Goal: Communication & Community: Ask a question

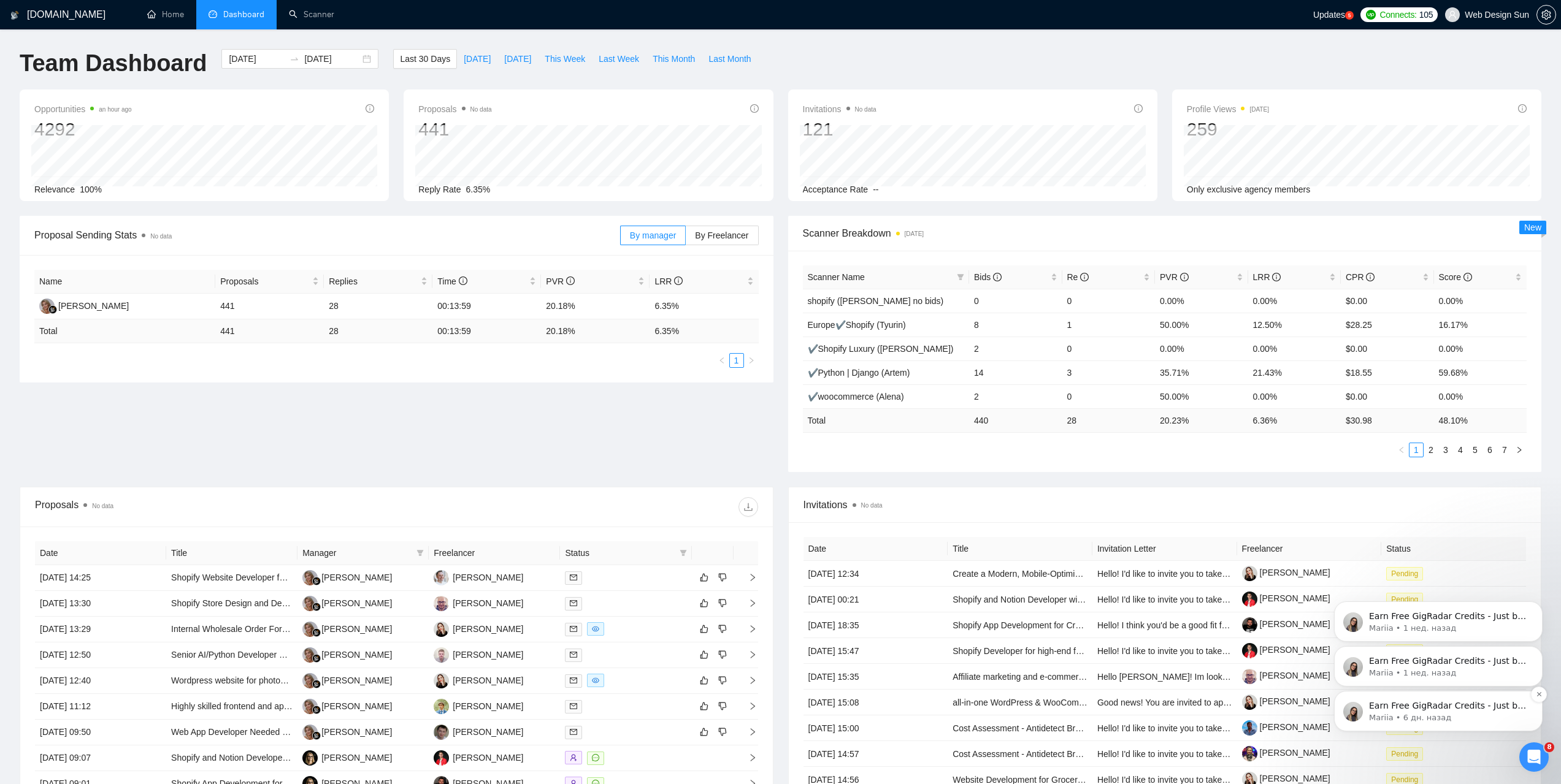
click at [1430, 716] on p "Mariia • 6 дн. назад" at bounding box center [1447, 717] width 158 height 11
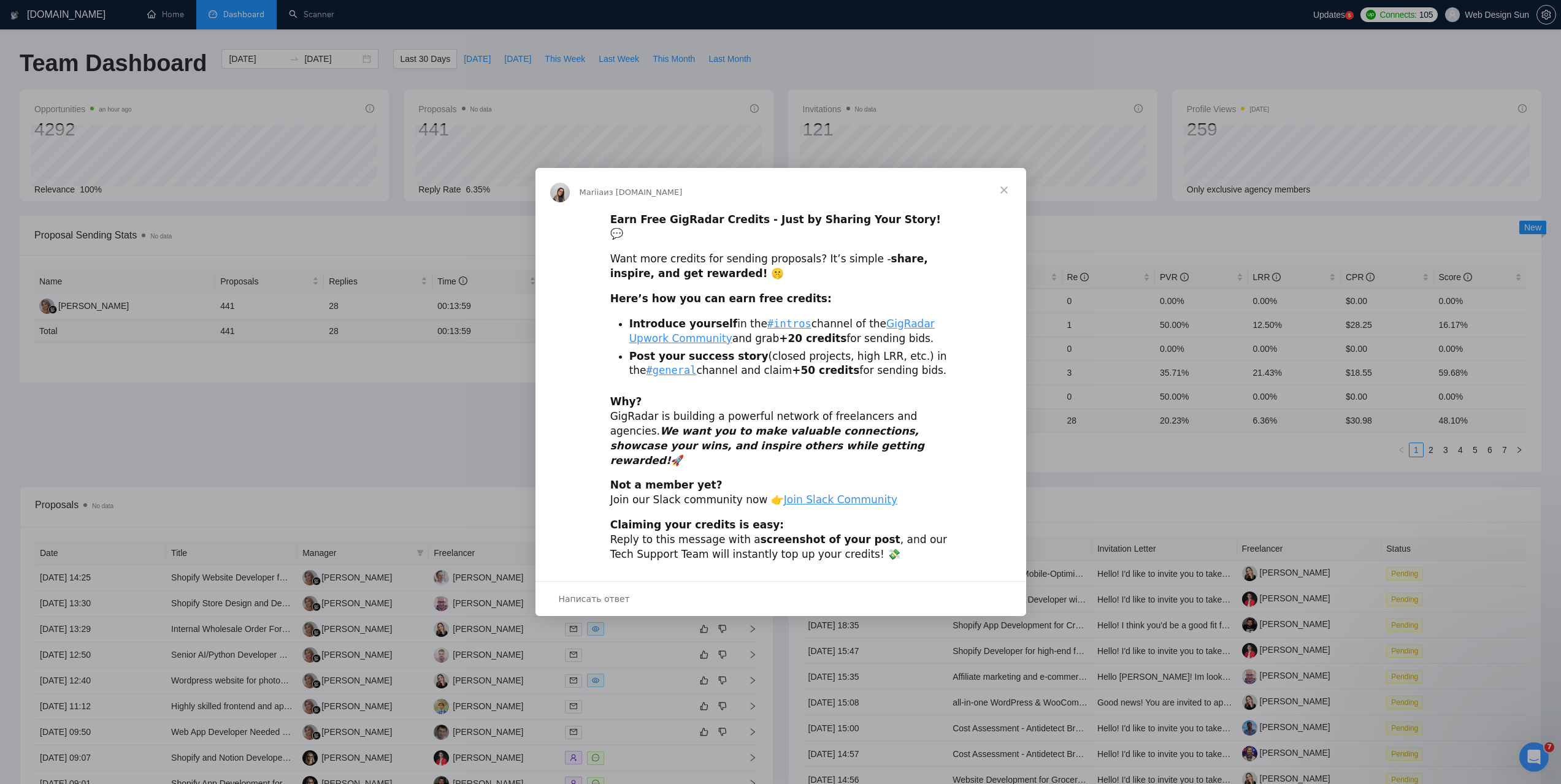
click at [1003, 203] on span "Закрыть" at bounding box center [1003, 190] width 44 height 44
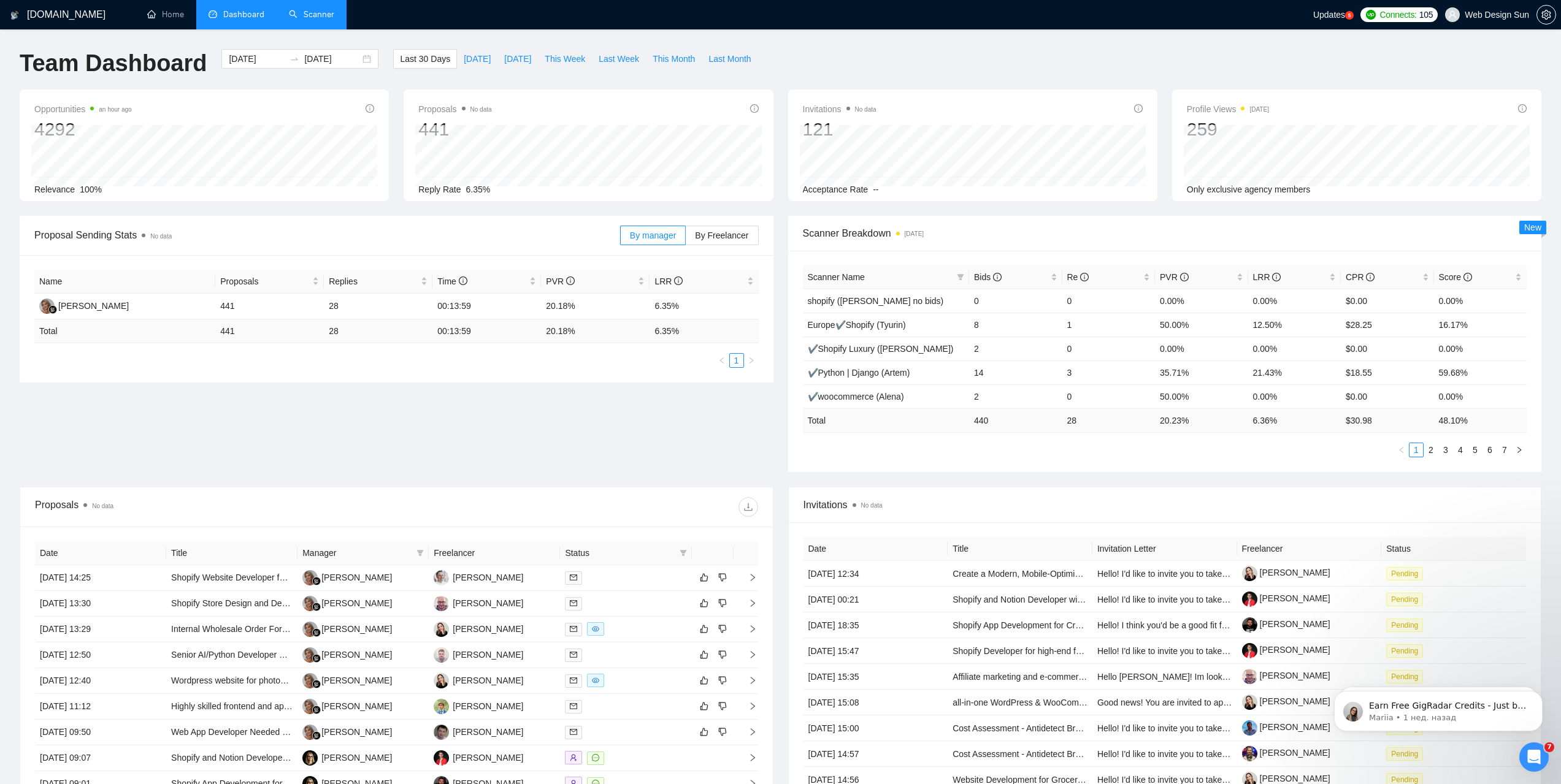
click at [312, 16] on link "Scanner" at bounding box center [312, 15] width 45 height 10
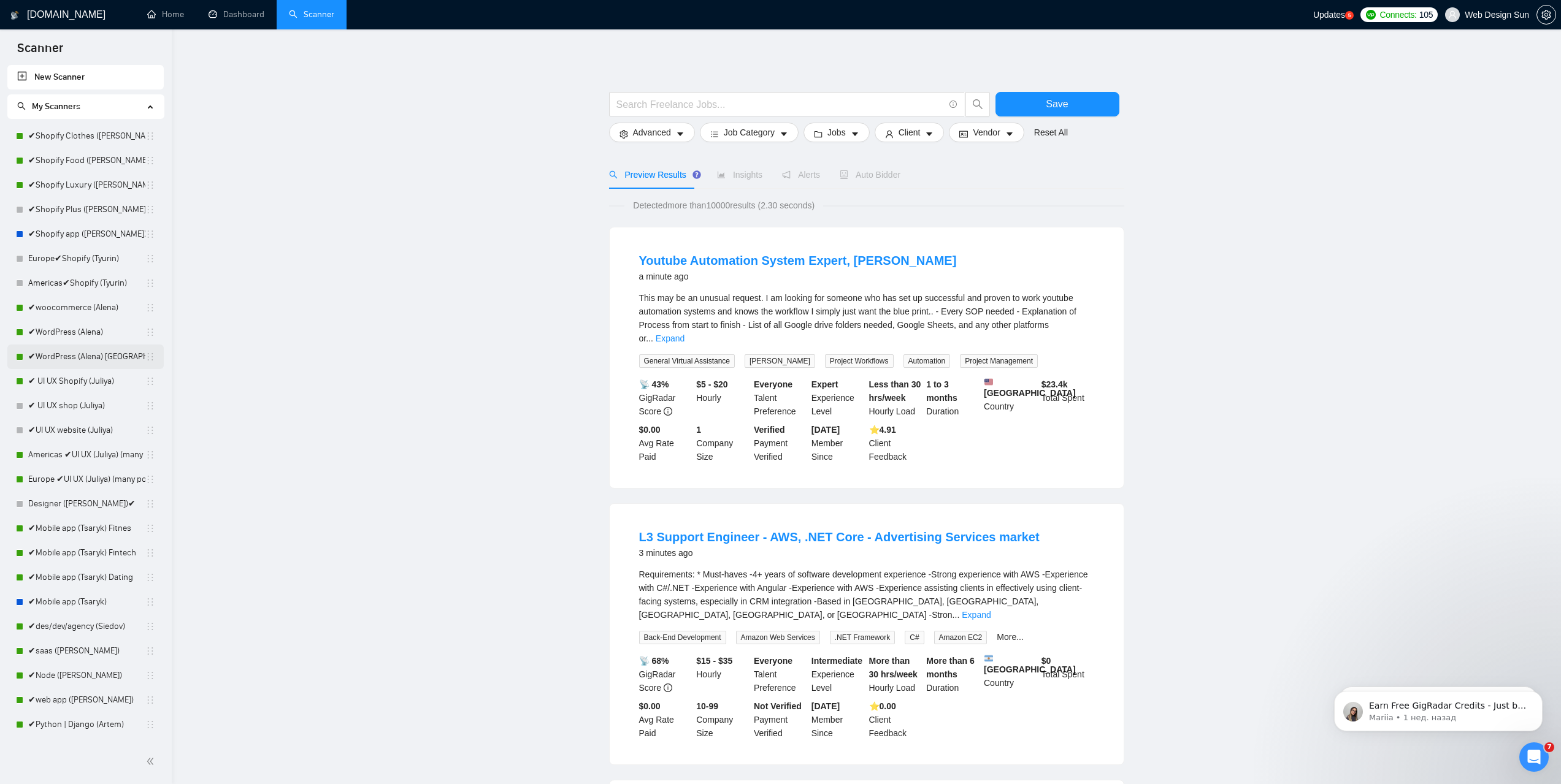
click at [93, 350] on link "✔WordPress (Alena) [GEOGRAPHIC_DATA]" at bounding box center [87, 356] width 117 height 24
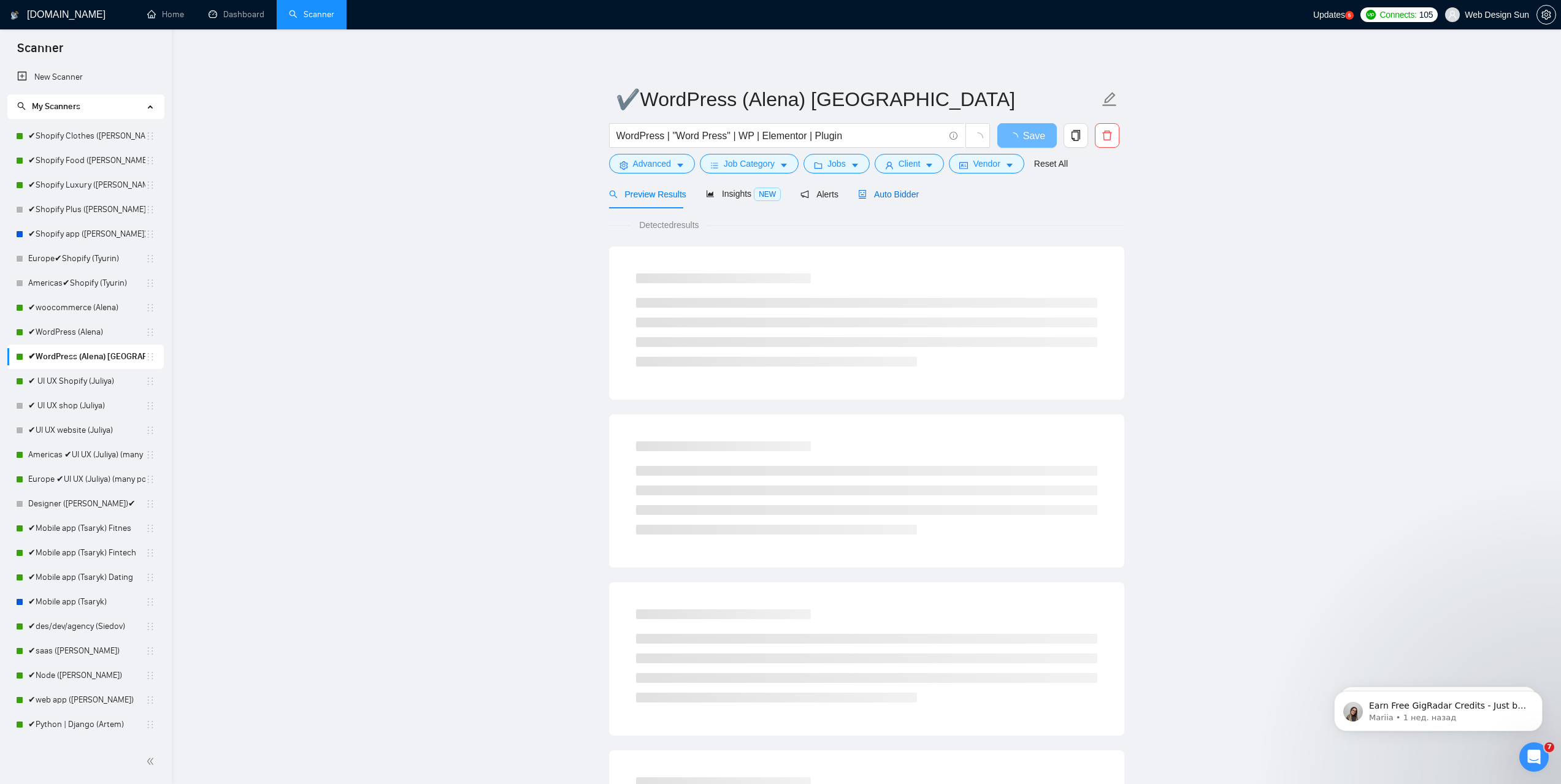
click at [873, 193] on span "Auto Bidder" at bounding box center [889, 193] width 61 height 10
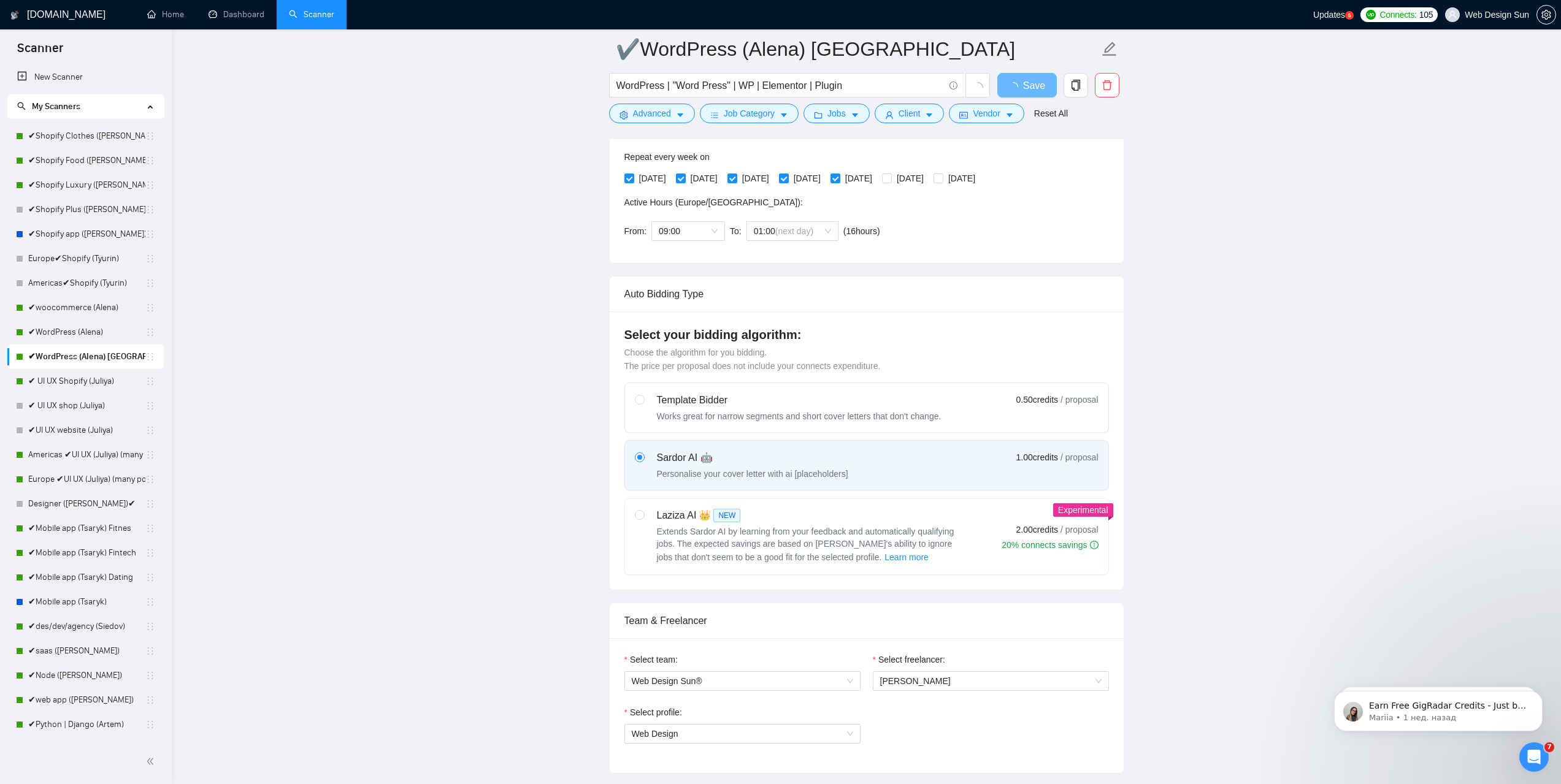
scroll to position [552, 0]
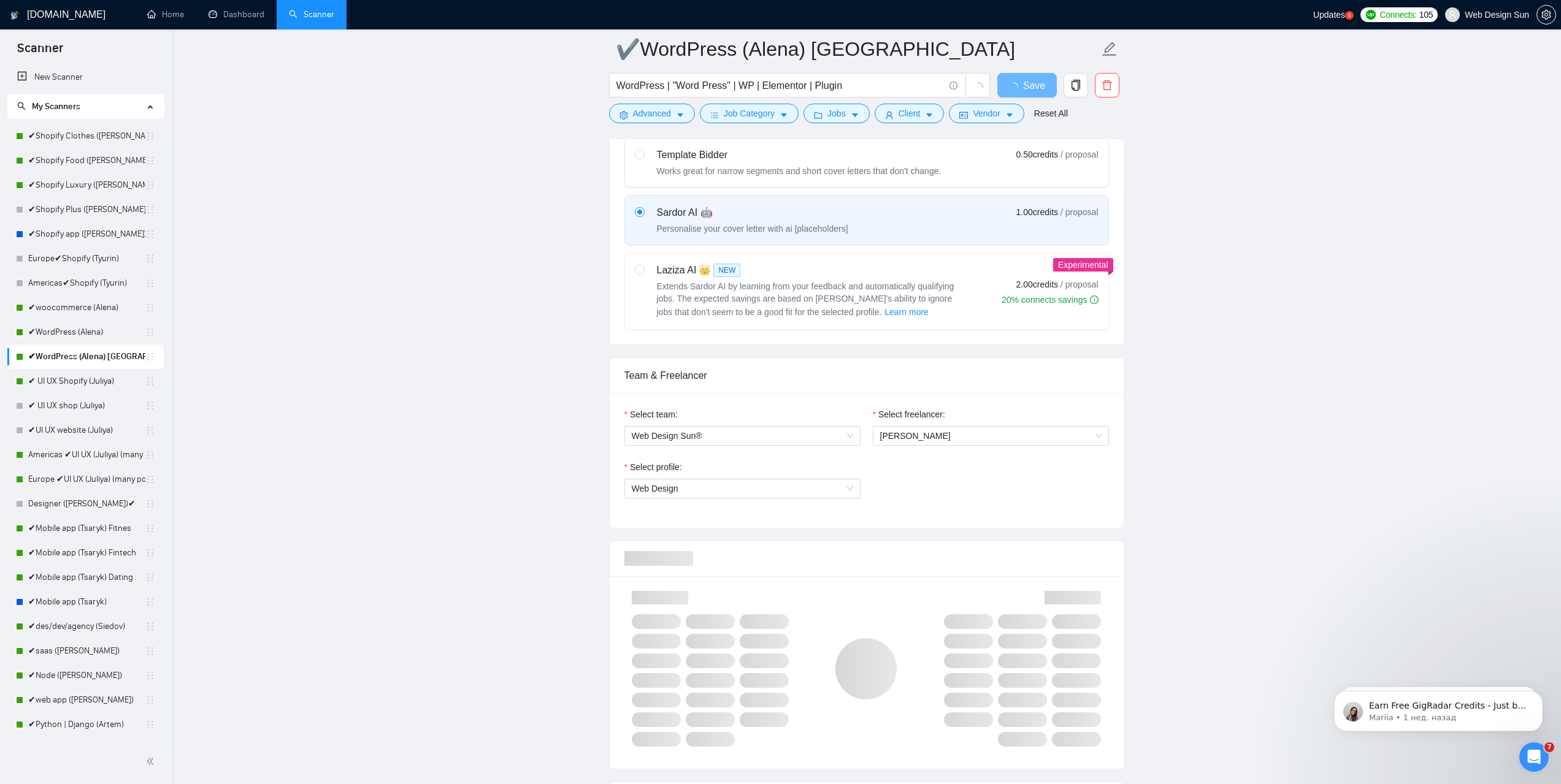
click at [922, 433] on span "[PERSON_NAME]" at bounding box center [915, 435] width 70 height 10
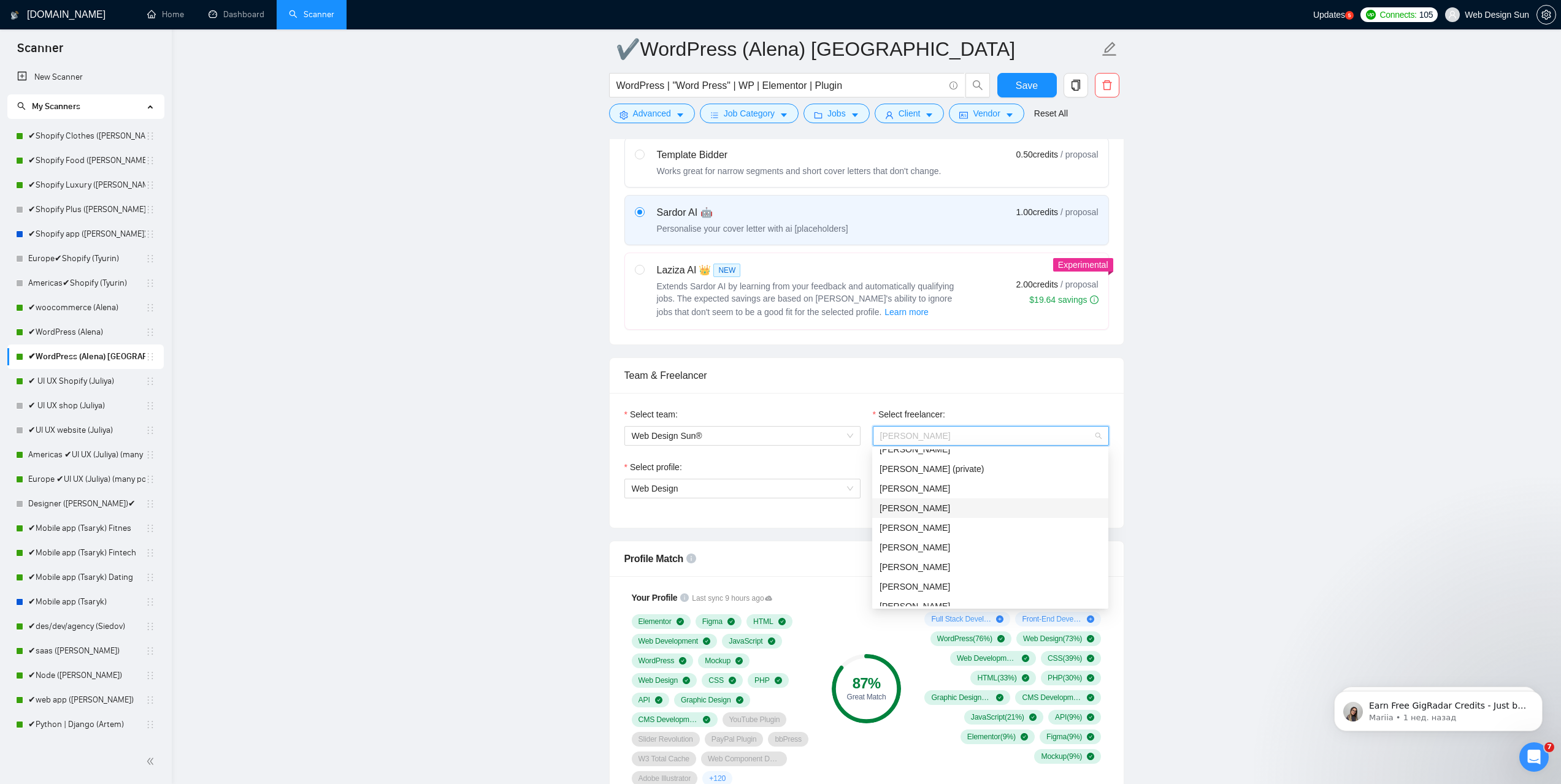
scroll to position [306, 0]
click at [948, 560] on div "[PERSON_NAME]" at bounding box center [989, 565] width 221 height 14
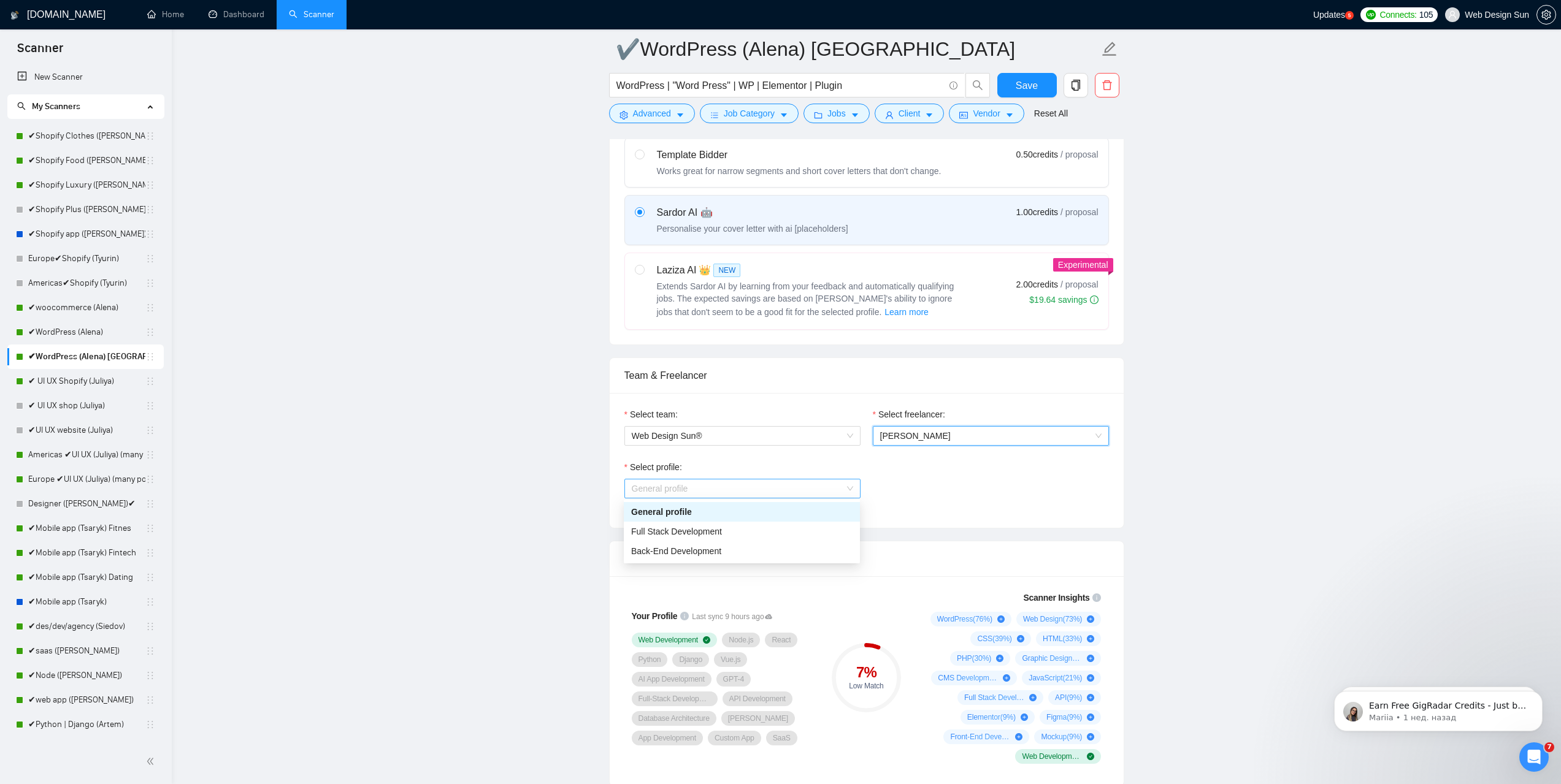
click at [779, 486] on span "General profile" at bounding box center [742, 488] width 221 height 18
click at [1538, 754] on icon "Открыть службу сообщений Intercom" at bounding box center [1533, 757] width 20 height 20
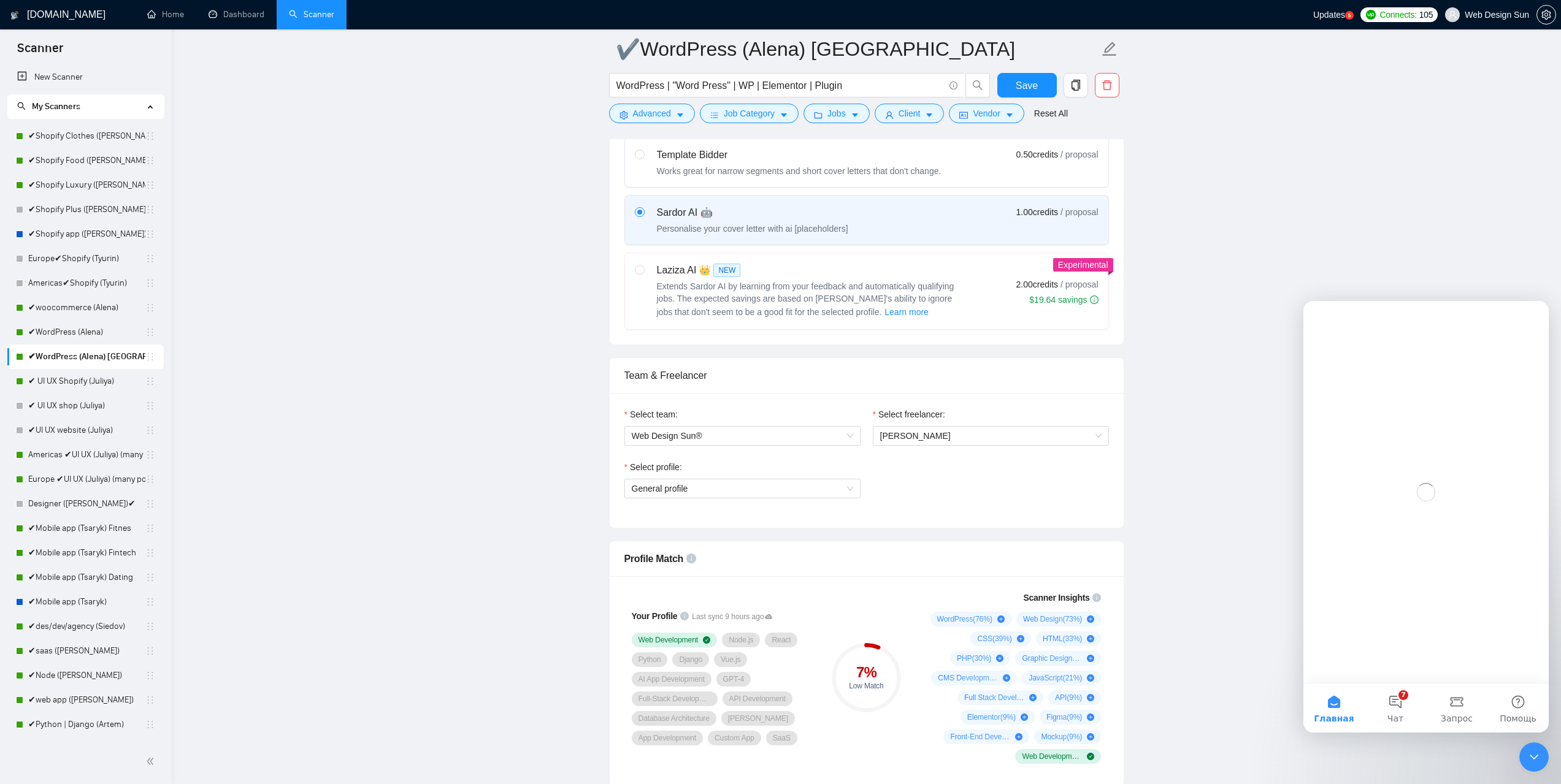
scroll to position [0, 0]
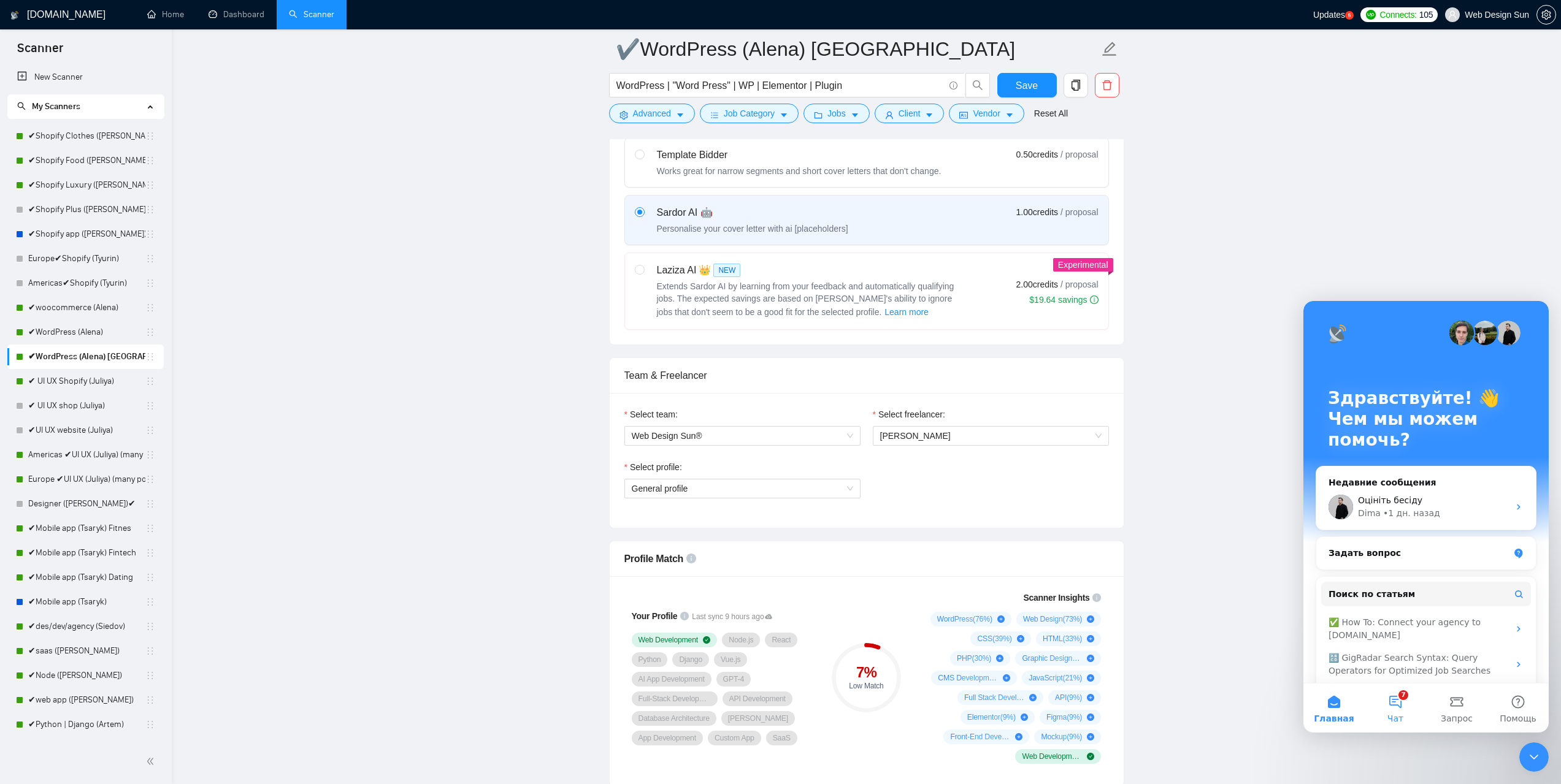
click at [1397, 709] on button "7 Чат" at bounding box center [1394, 708] width 62 height 49
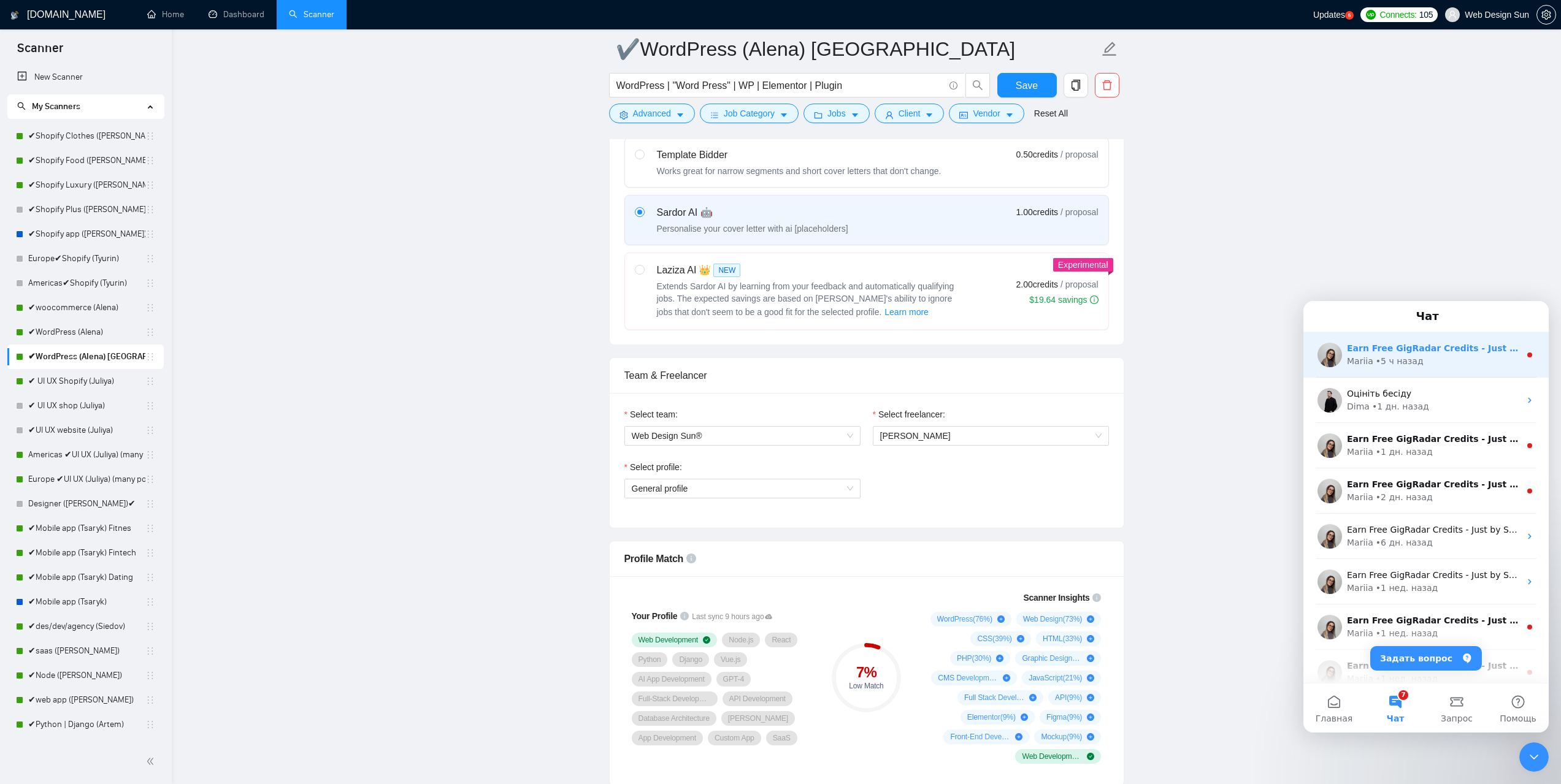
click at [1376, 361] on div "• 5 ч назад" at bounding box center [1399, 361] width 48 height 13
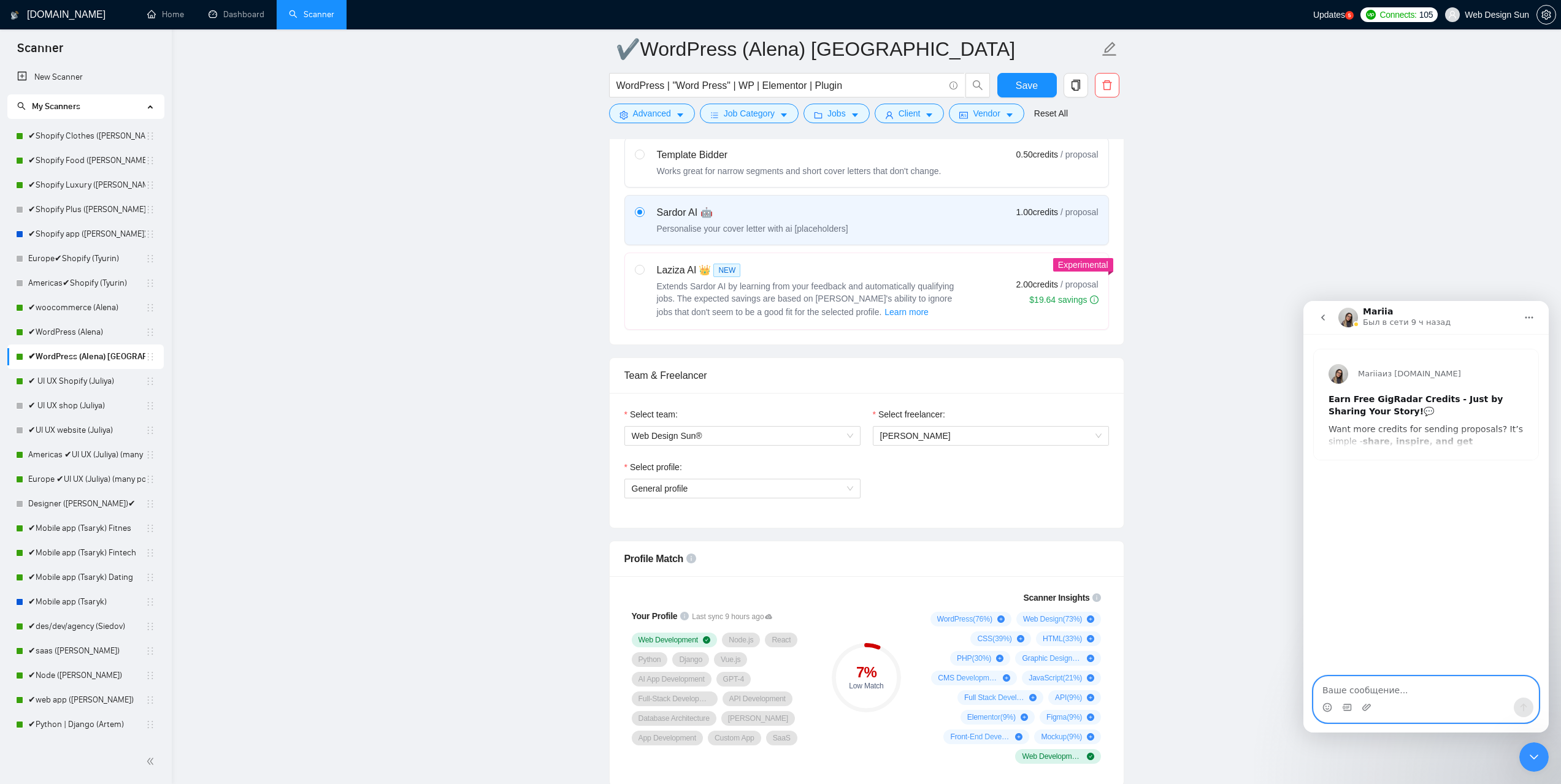
click at [1392, 684] on textarea "Ваше сообщение..." at bounding box center [1426, 687] width 225 height 21
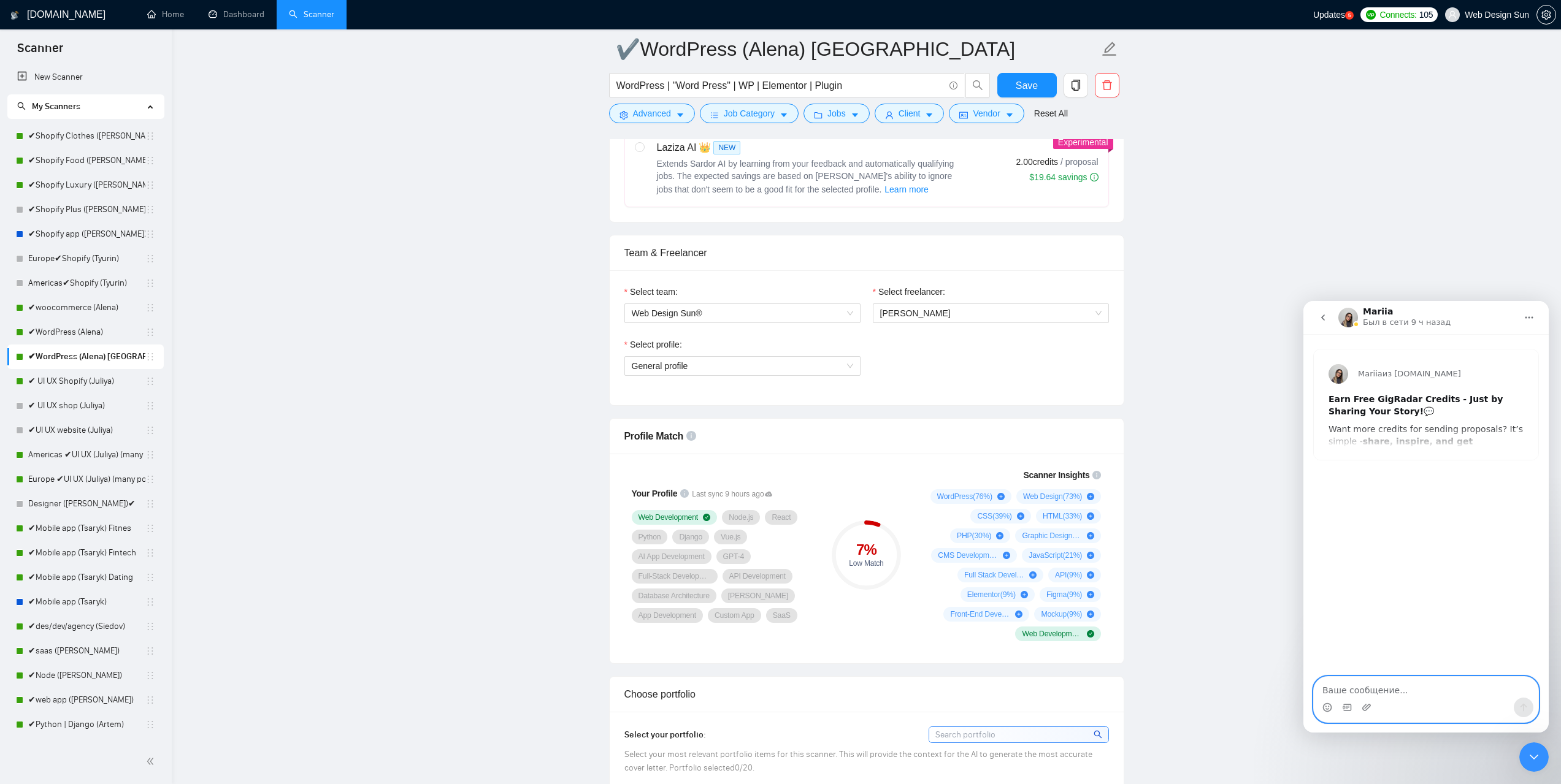
scroll to position [552, 0]
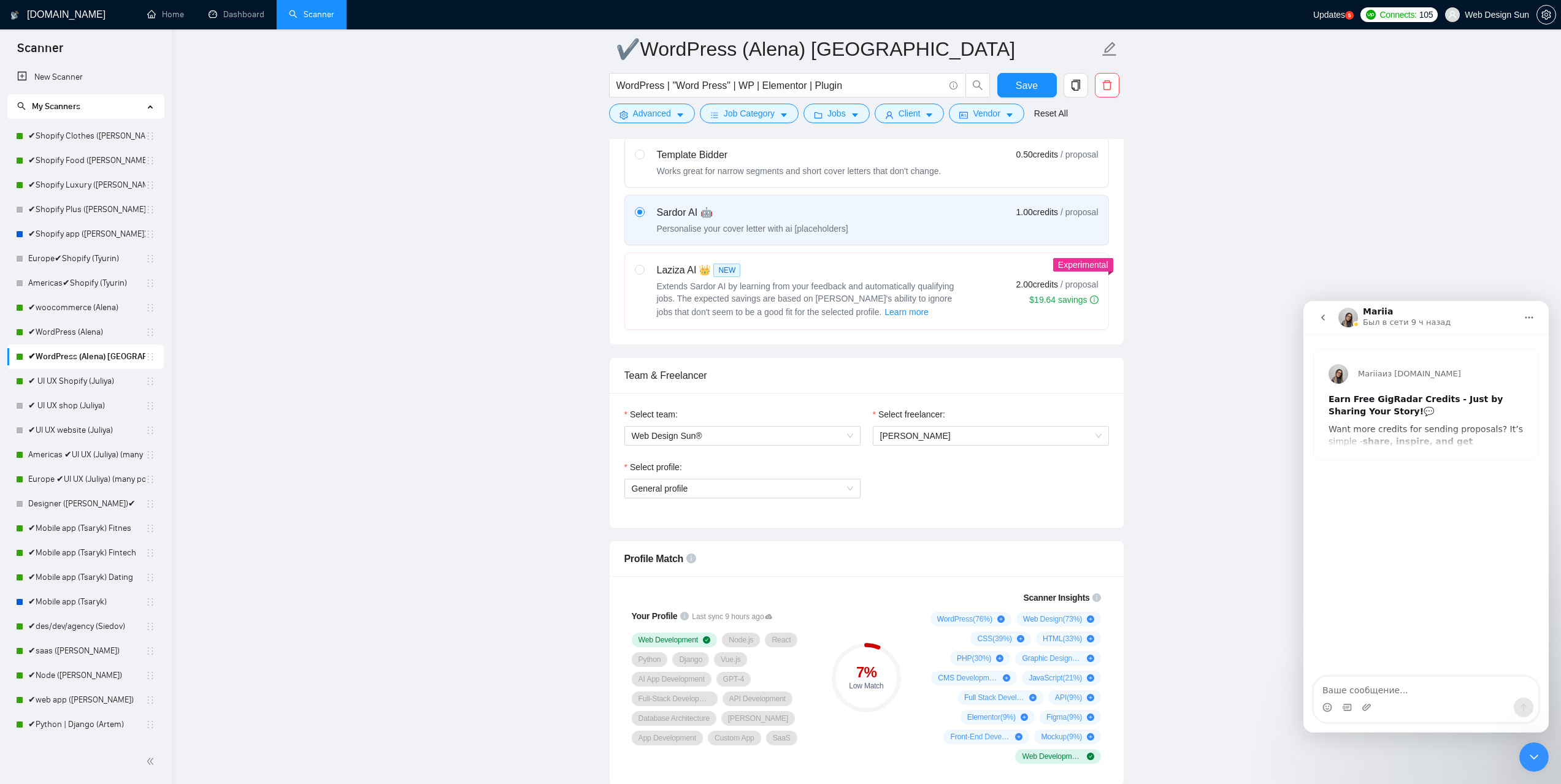
click at [1320, 315] on icon "go back" at bounding box center [1322, 317] width 10 height 10
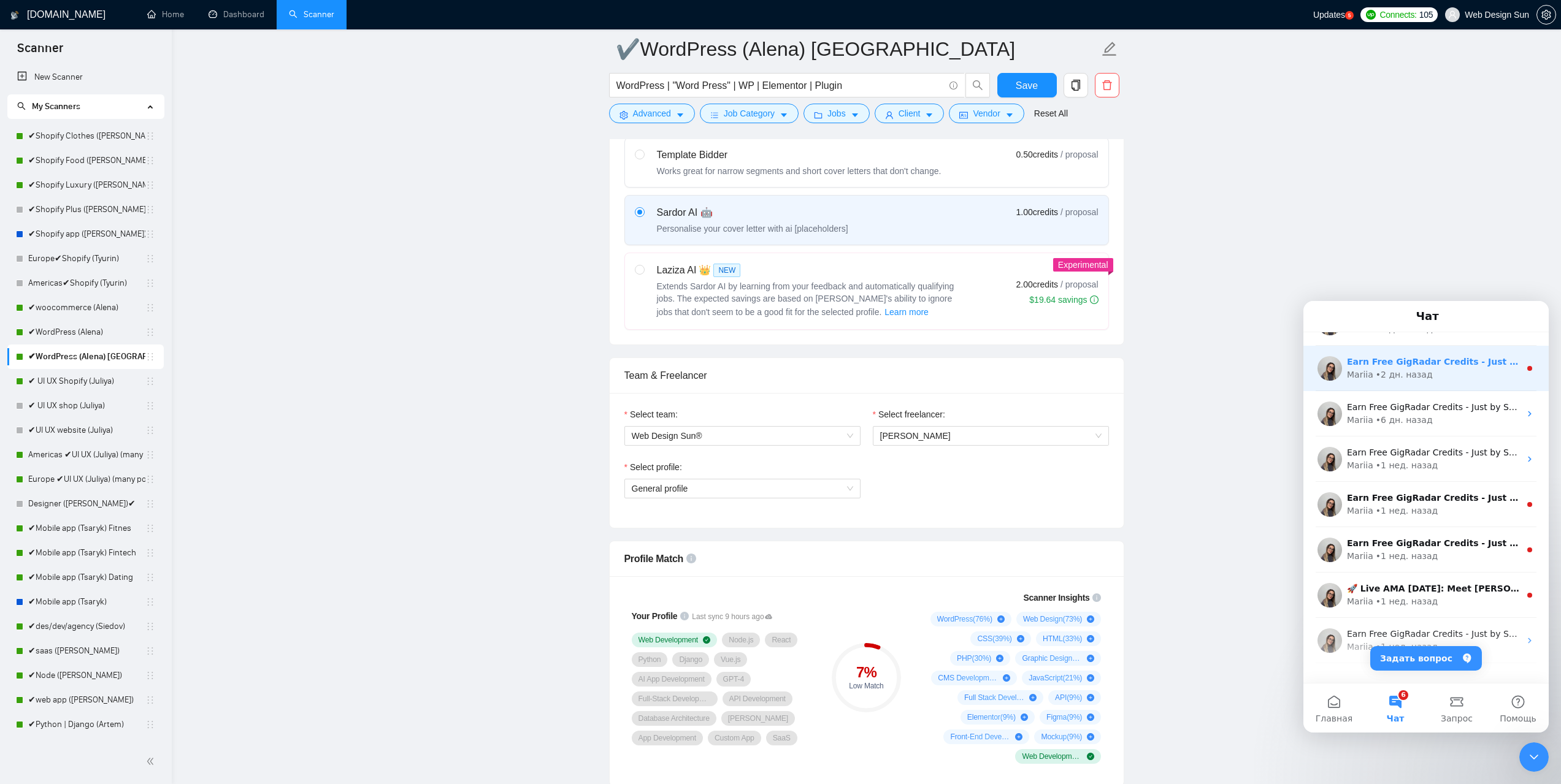
scroll to position [0, 0]
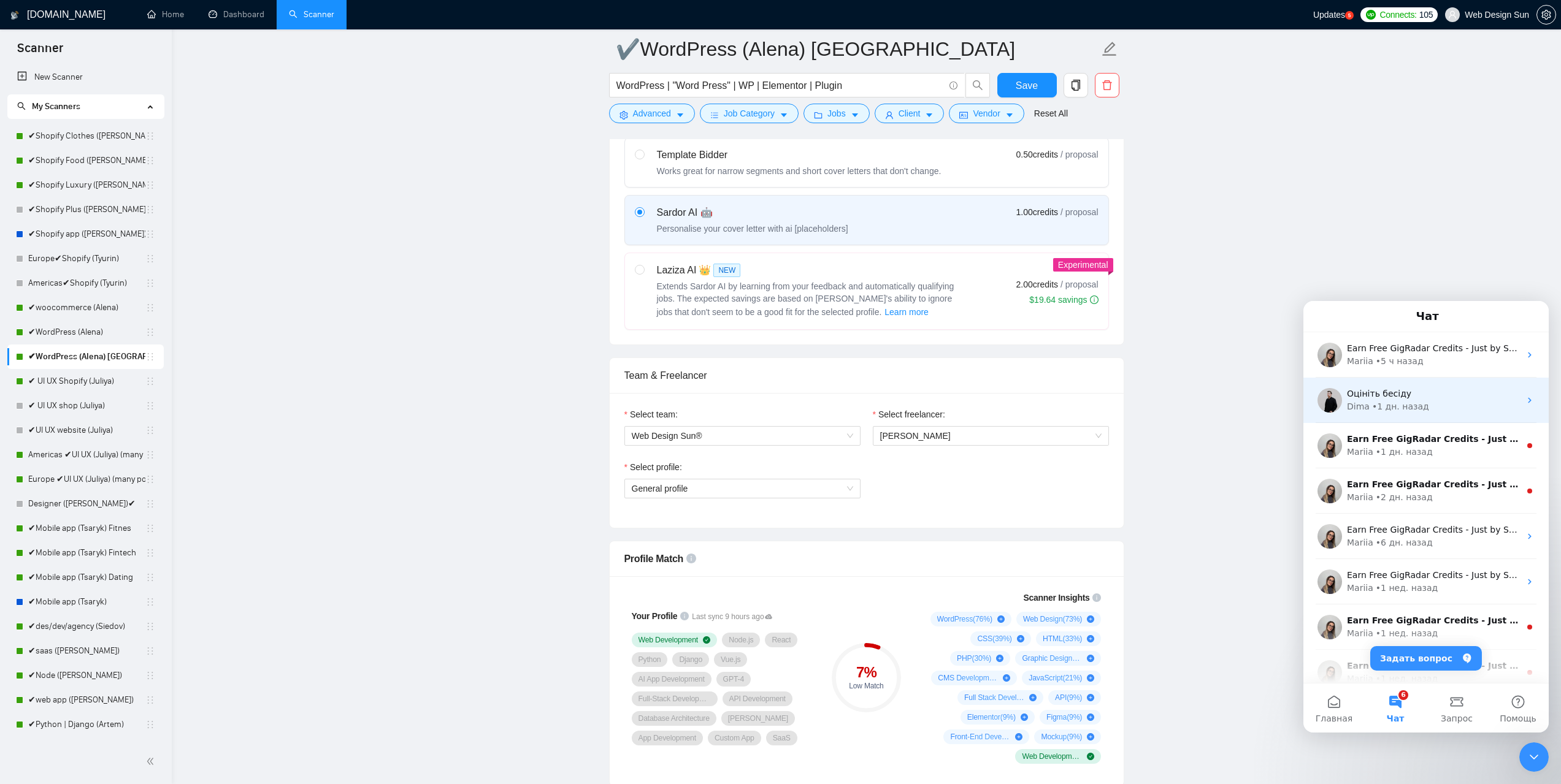
click at [1394, 402] on div "• 1 дн. назад" at bounding box center [1400, 406] width 57 height 13
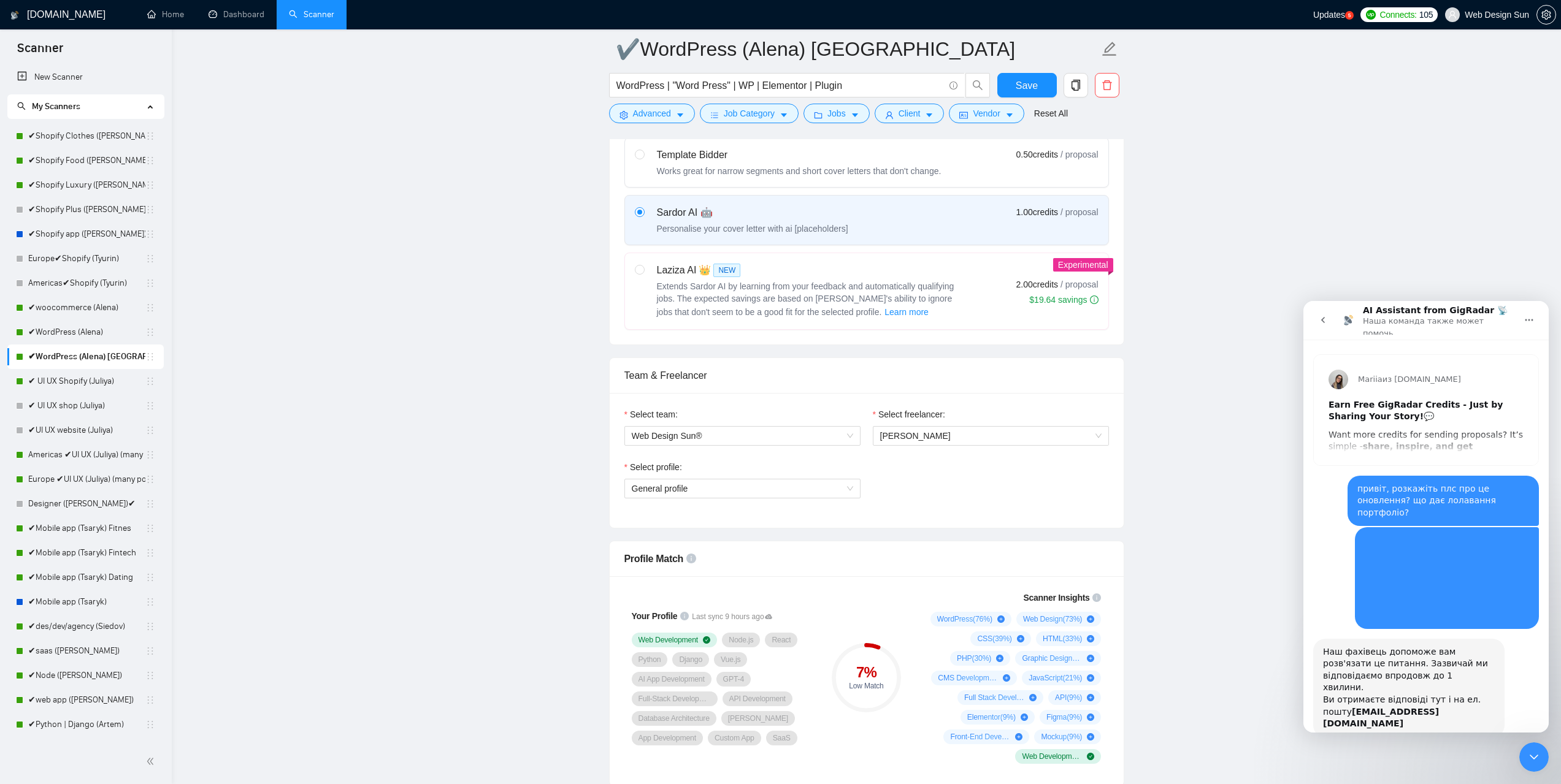
scroll to position [718, 0]
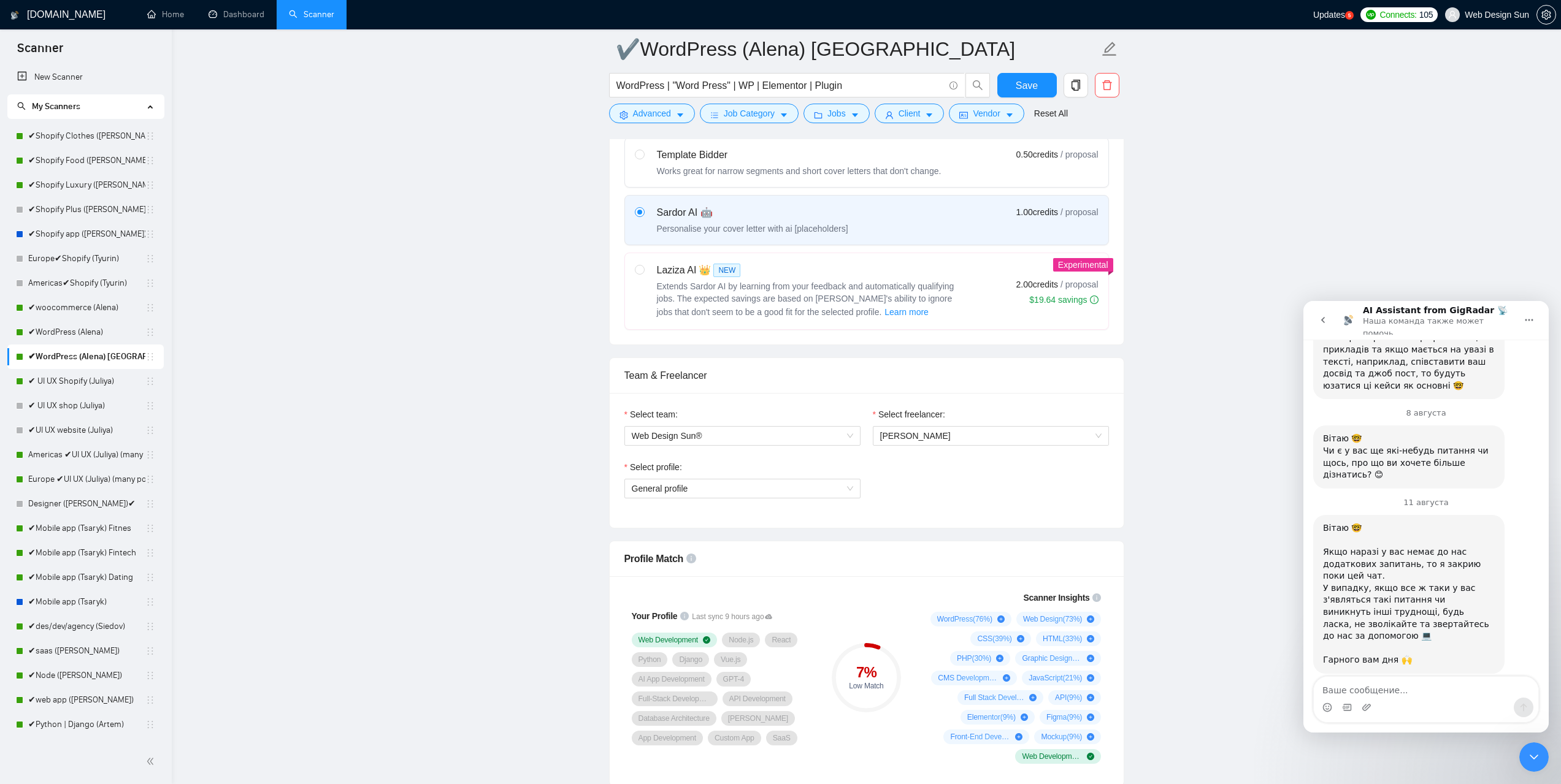
scroll to position [748, 0]
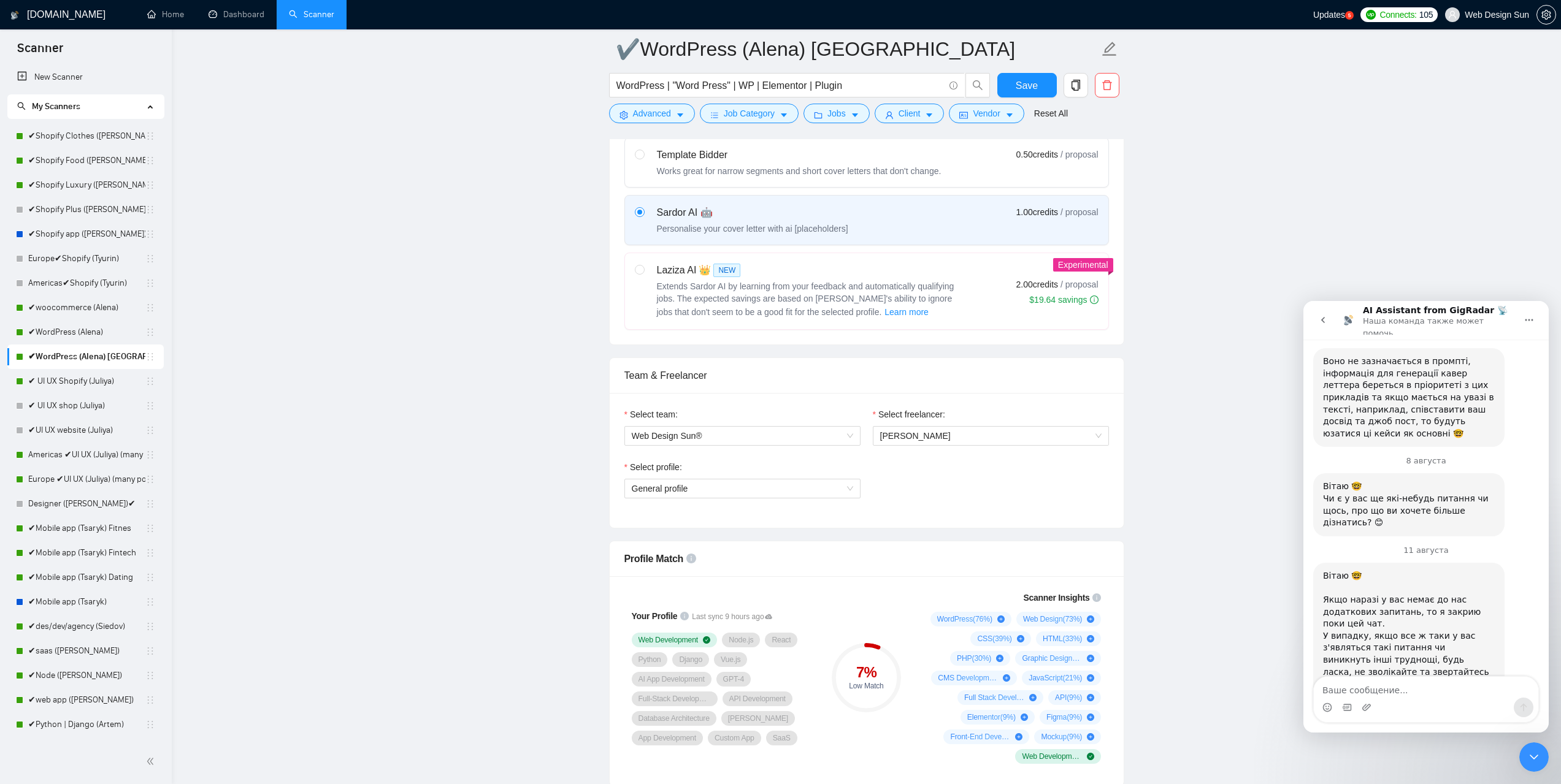
click at [1390, 687] on textarea "Ваше сообщение..." at bounding box center [1426, 687] width 225 height 21
type textarea "g"
type textarea "привіт, поміняли підпрофіль але в сканері не міняється"
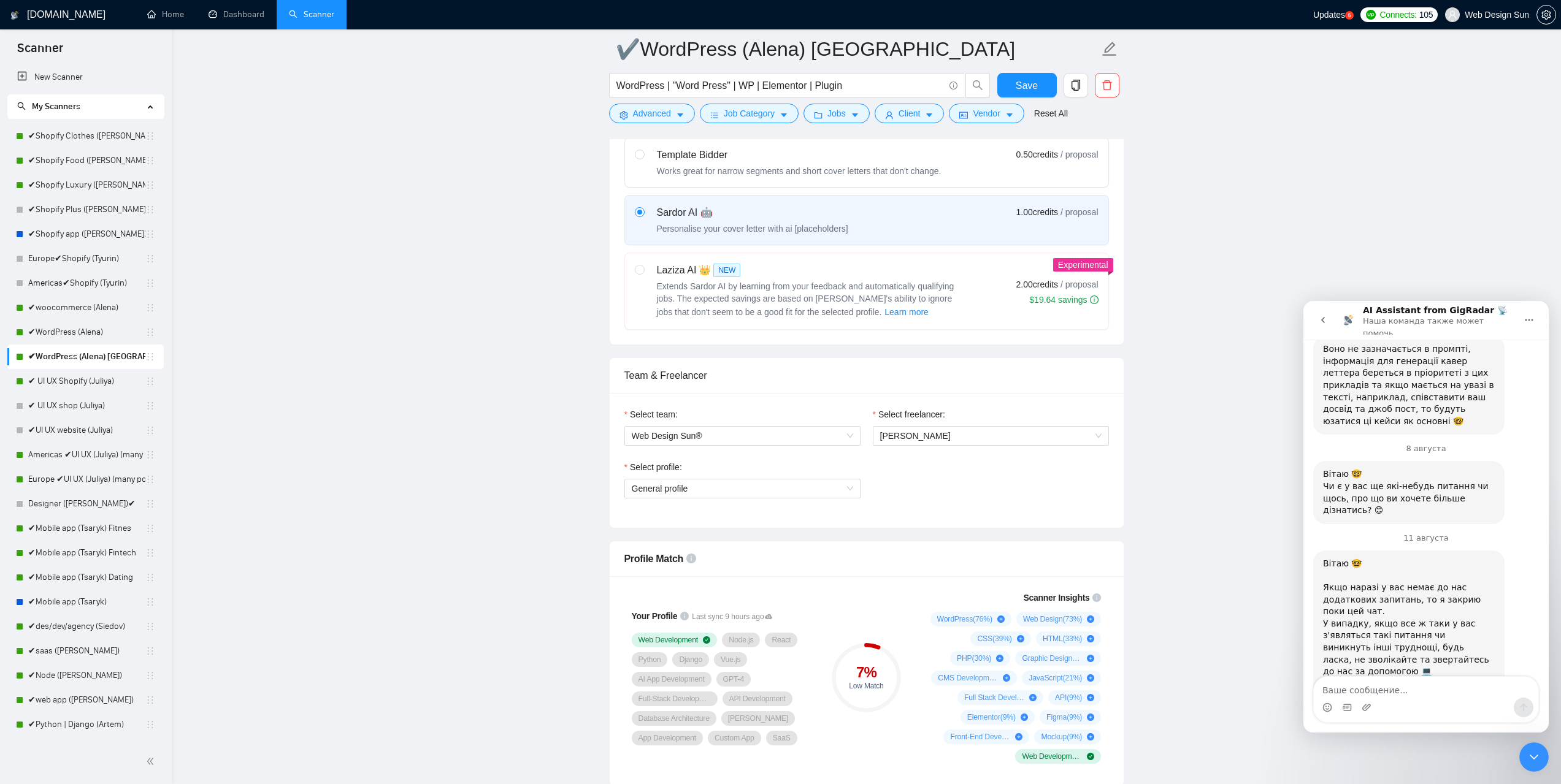
scroll to position [813, 0]
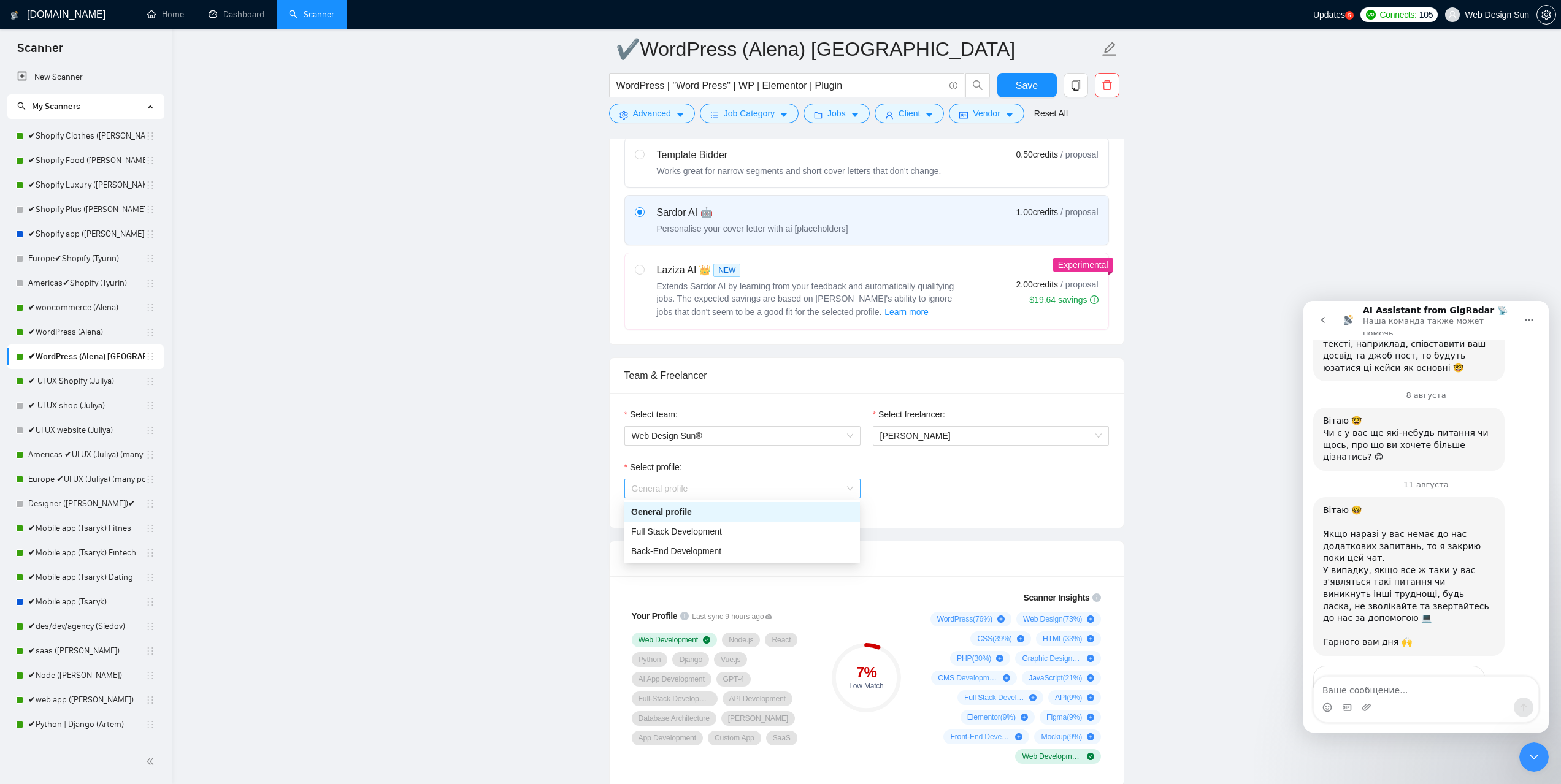
click at [764, 493] on span "General profile" at bounding box center [742, 488] width 221 height 18
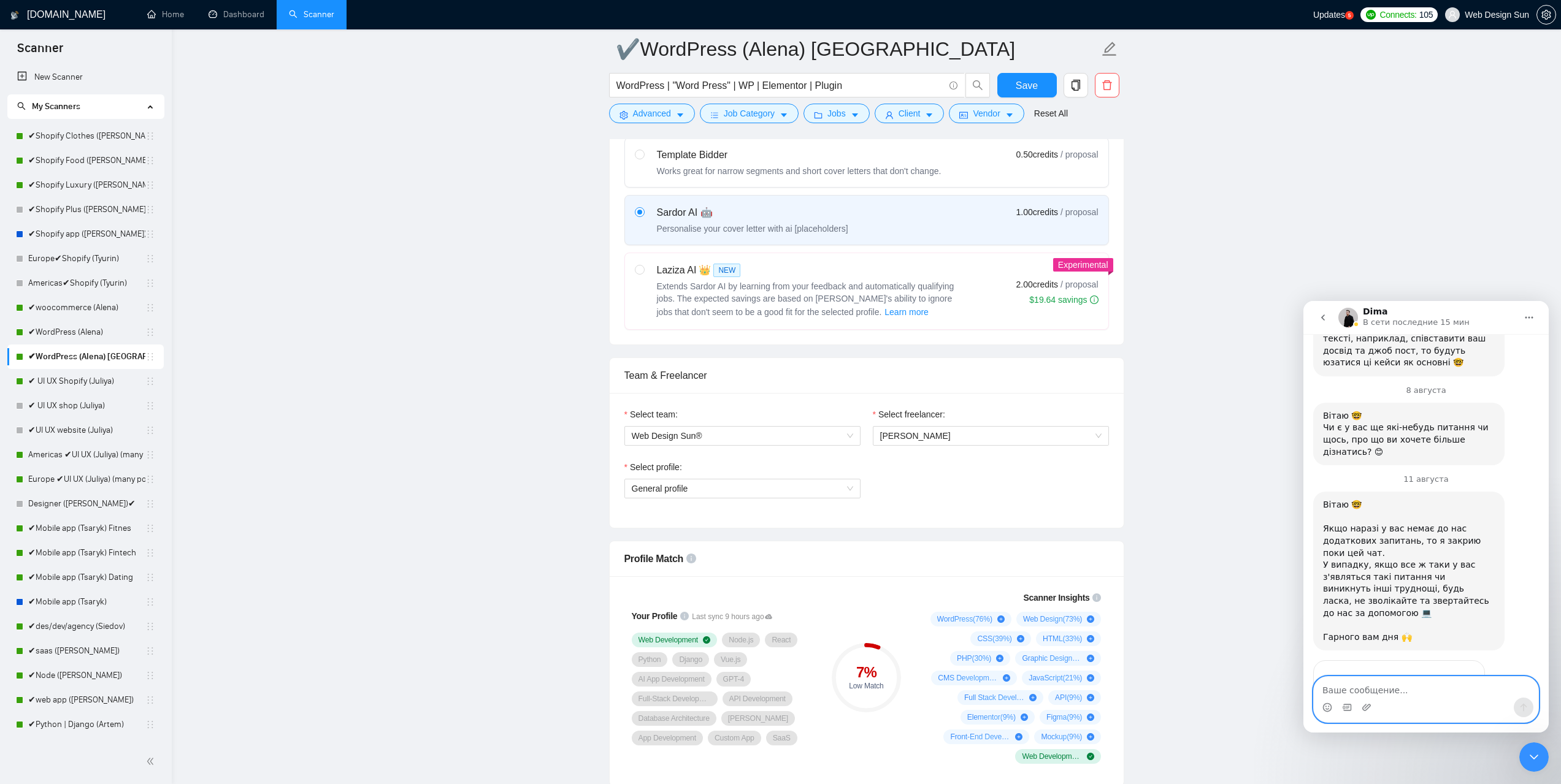
click at [1326, 686] on textarea "Ваше сообщение..." at bounding box center [1426, 687] width 225 height 21
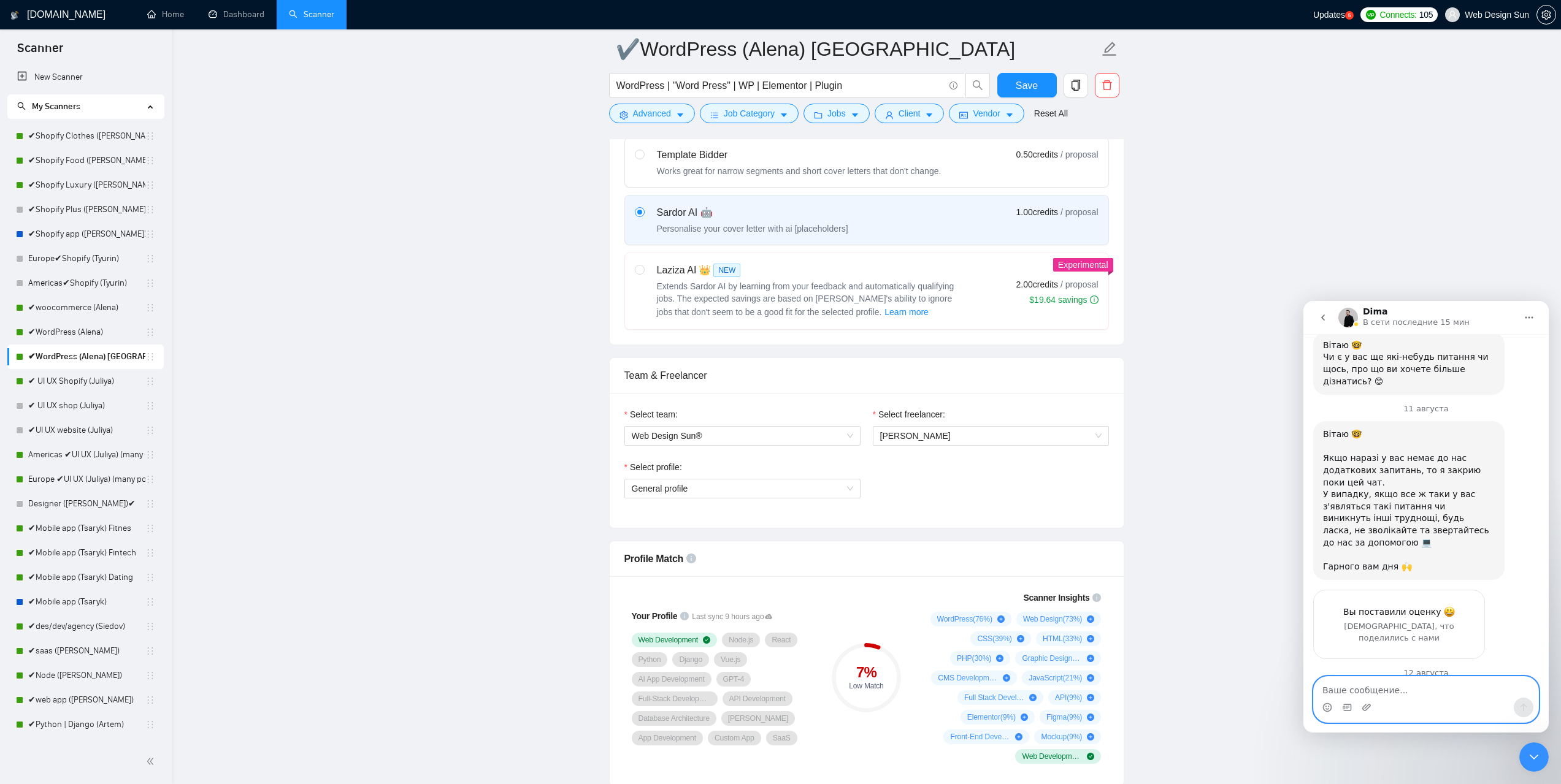
scroll to position [898, 0]
